Goal: Information Seeking & Learning: Learn about a topic

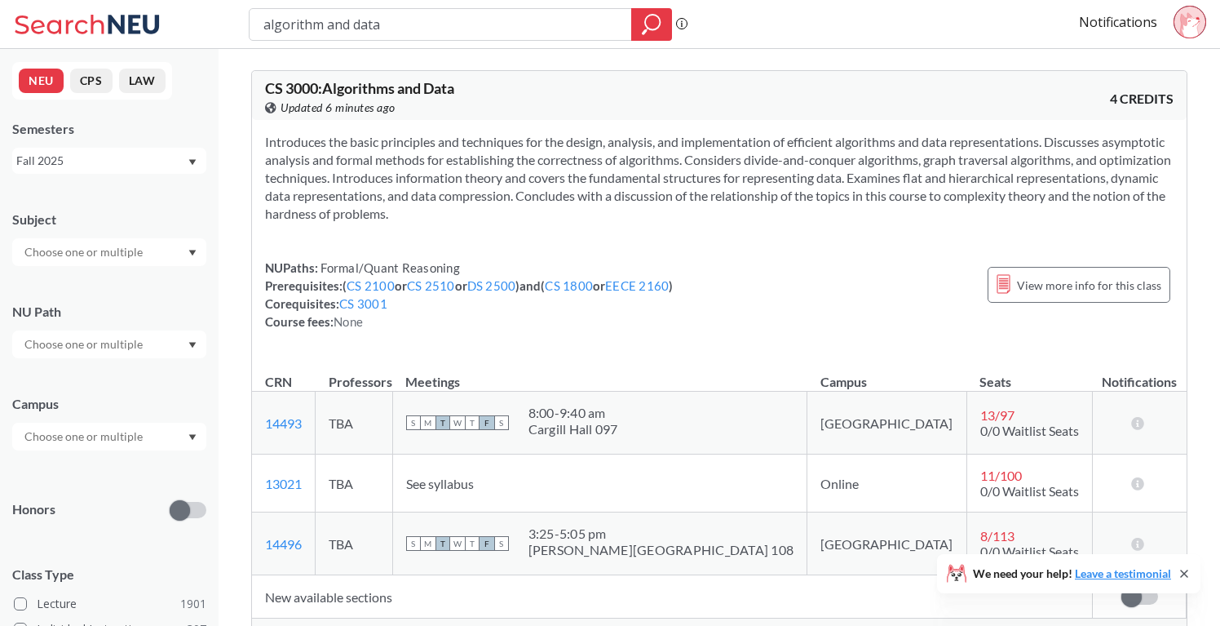
click at [355, 30] on input "algorithm and data" at bounding box center [441, 25] width 358 height 28
type input "data sciemce 3000"
click at [316, 25] on input "data sciemce 3000" at bounding box center [441, 25] width 358 height 28
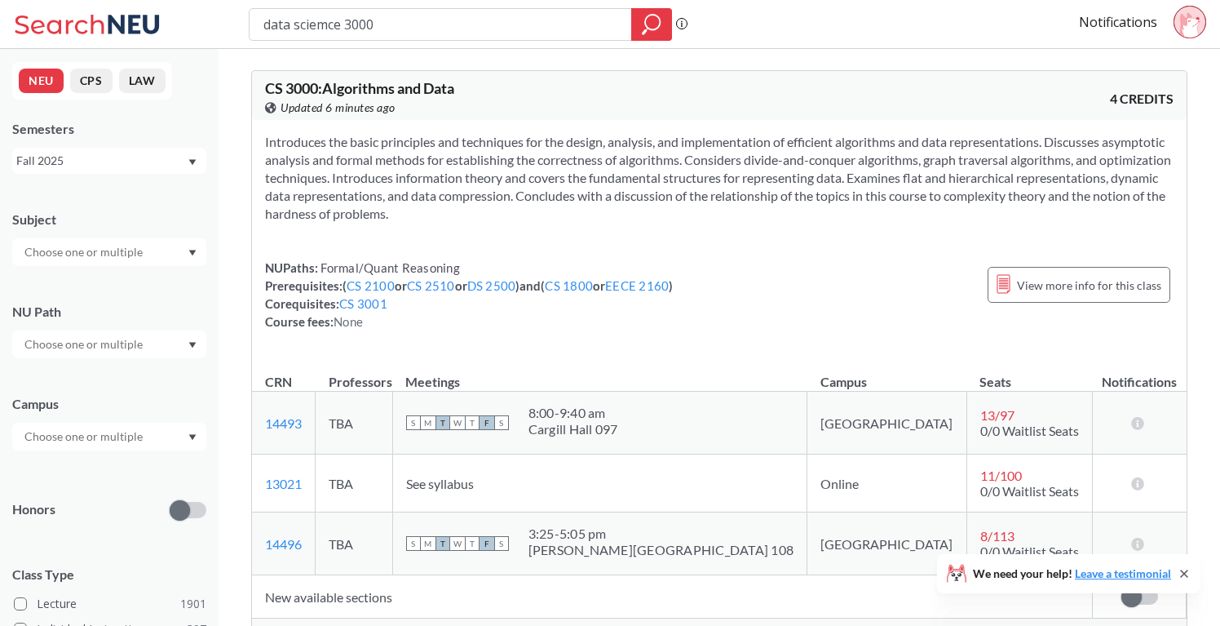
click at [316, 25] on input "data sciemce 3000" at bounding box center [441, 25] width 358 height 28
type input "data science 3000"
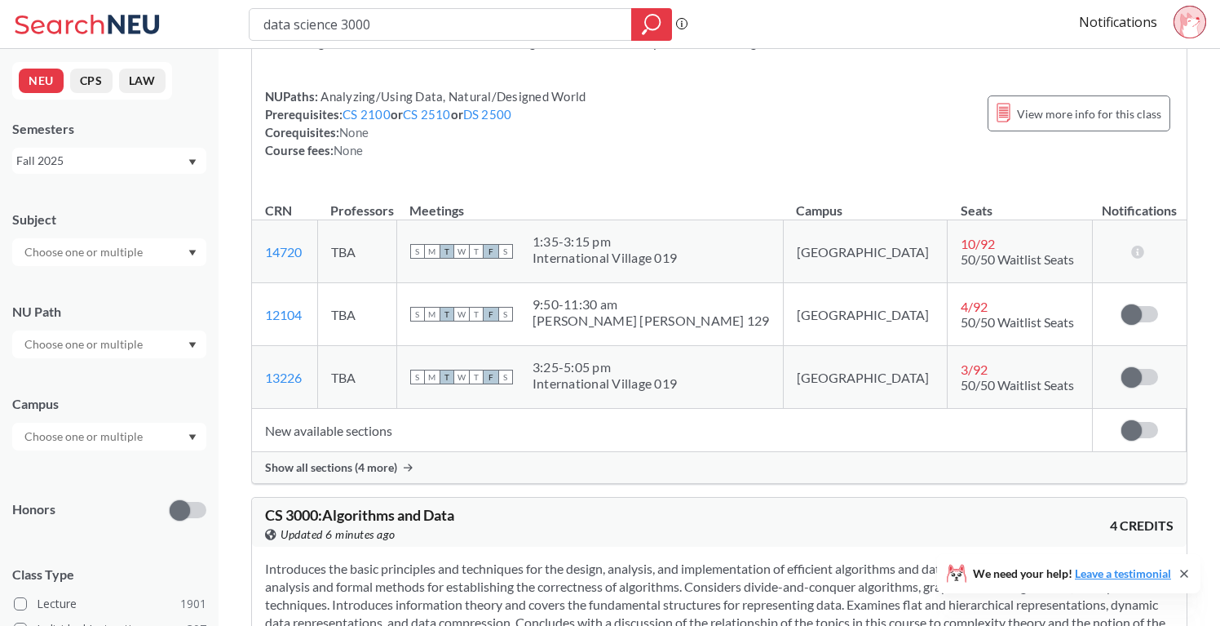
scroll to position [146, 0]
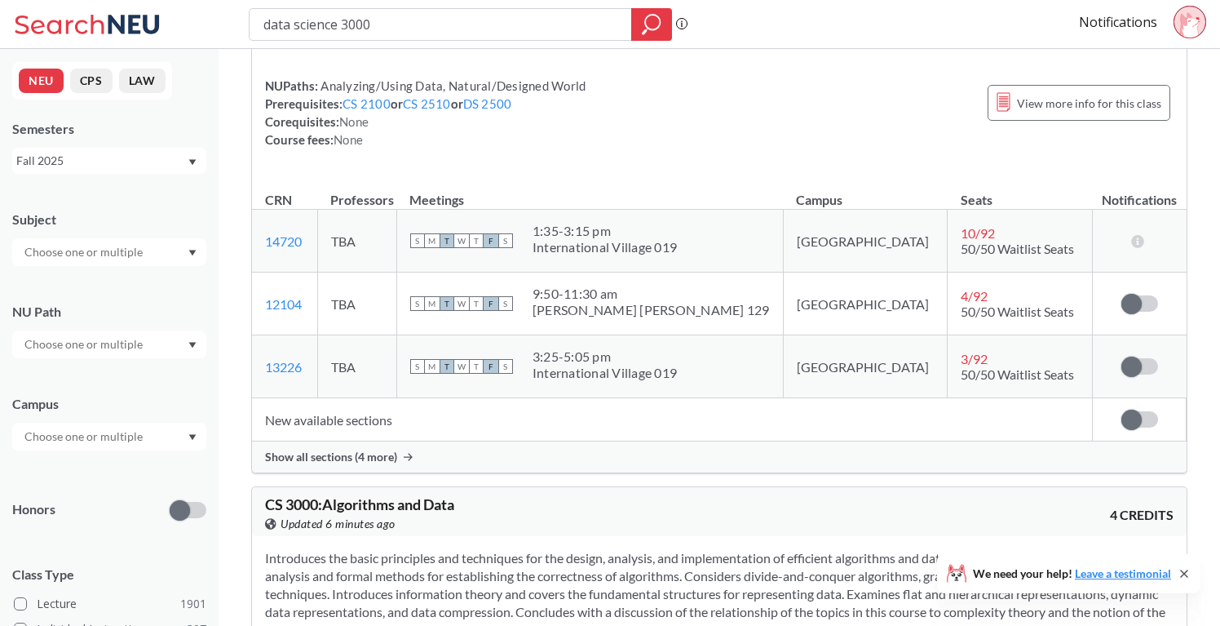
click at [396, 451] on div "Show all sections (4 more)" at bounding box center [719, 456] width 935 height 31
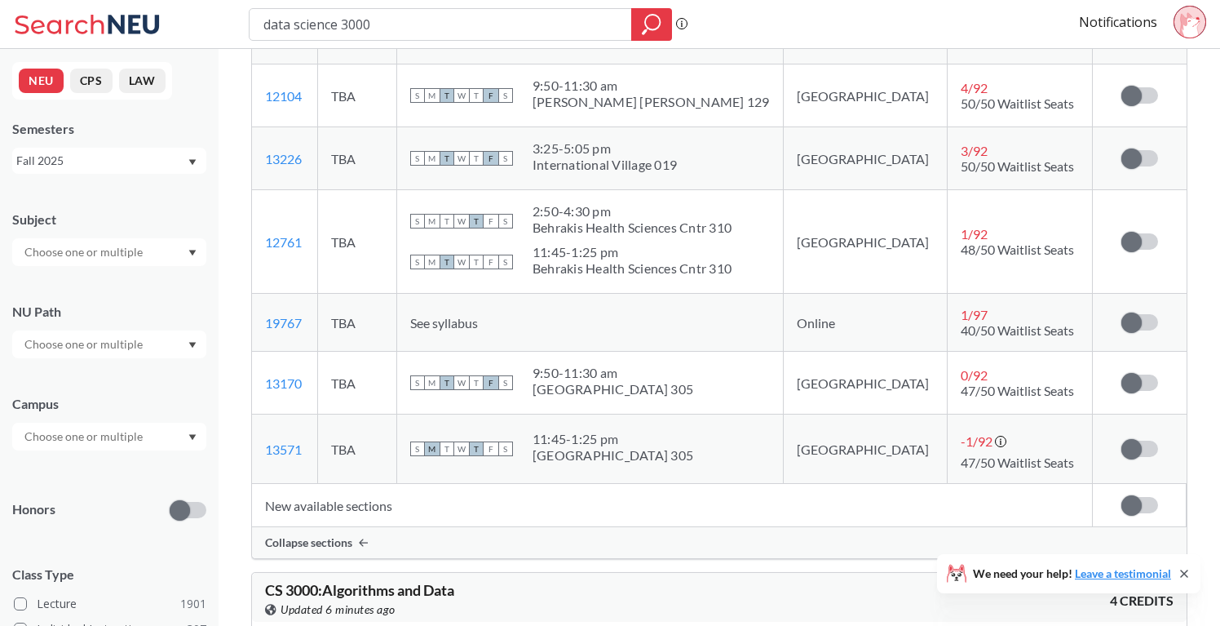
scroll to position [359, 0]
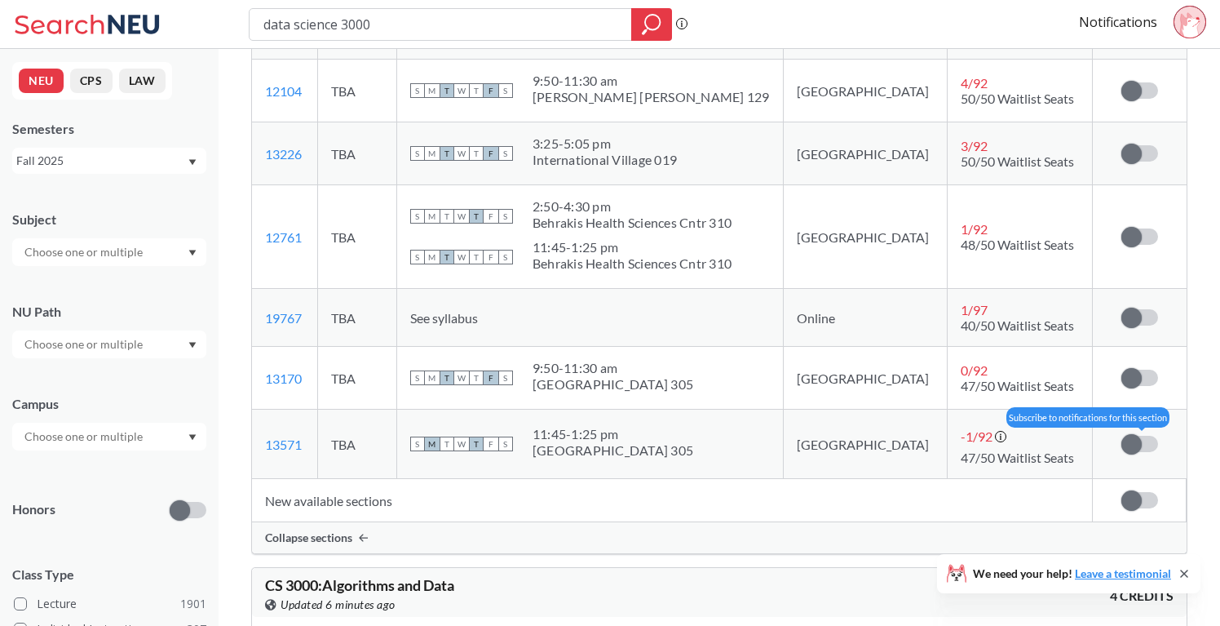
click at [1125, 443] on span at bounding box center [1132, 444] width 20 height 20
click at [1122, 436] on input "checkbox" at bounding box center [1122, 436] width 0 height 0
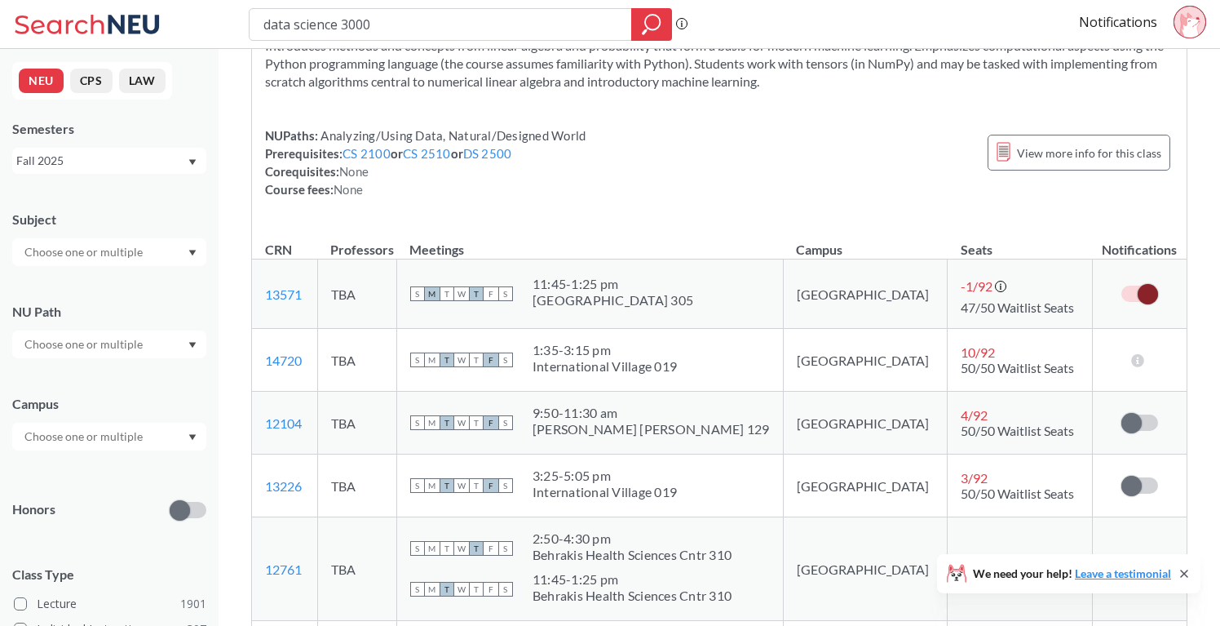
scroll to position [0, 0]
